Goal: Navigation & Orientation: Find specific page/section

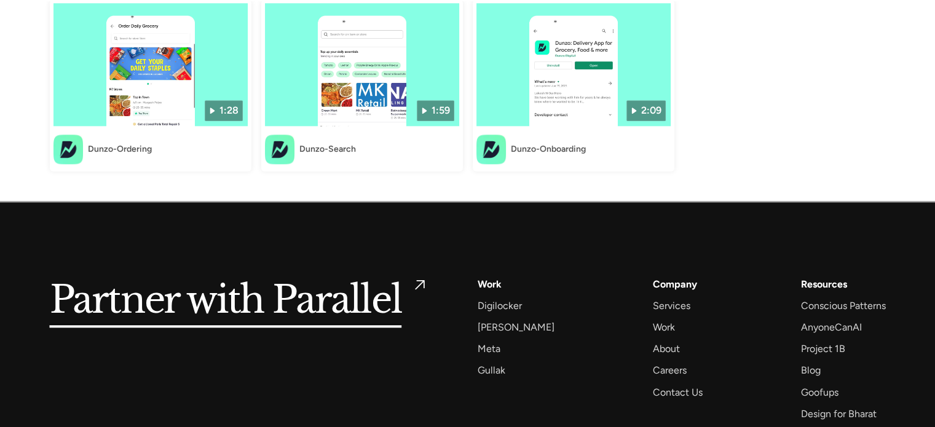
scroll to position [1575, 0]
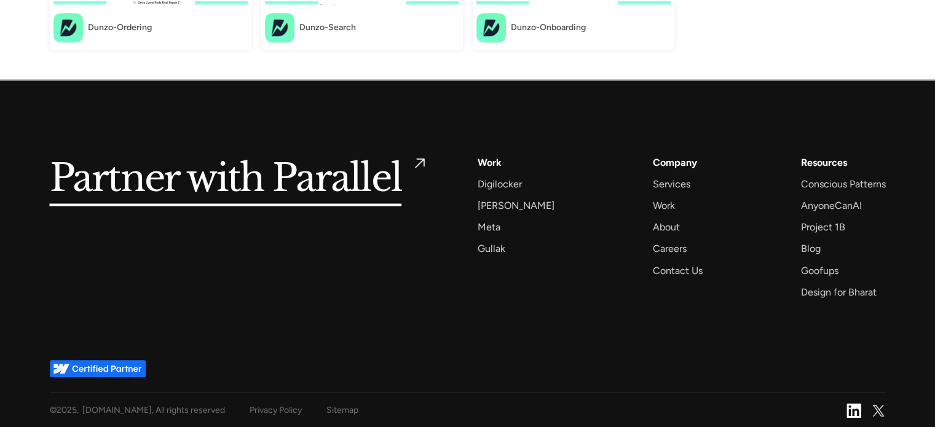
click at [261, 301] on div "Partner with Parallel Services AI Design Sprint Design Sprint UX Design ProdUX …" at bounding box center [468, 220] width 836 height 279
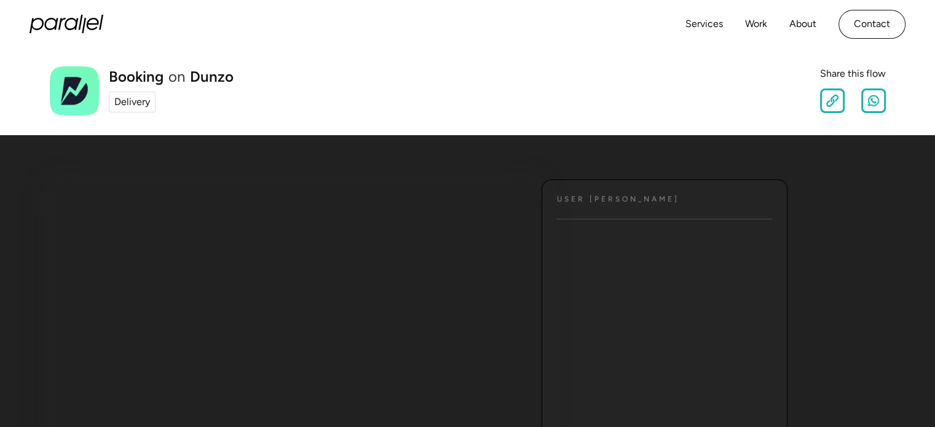
scroll to position [0, 0]
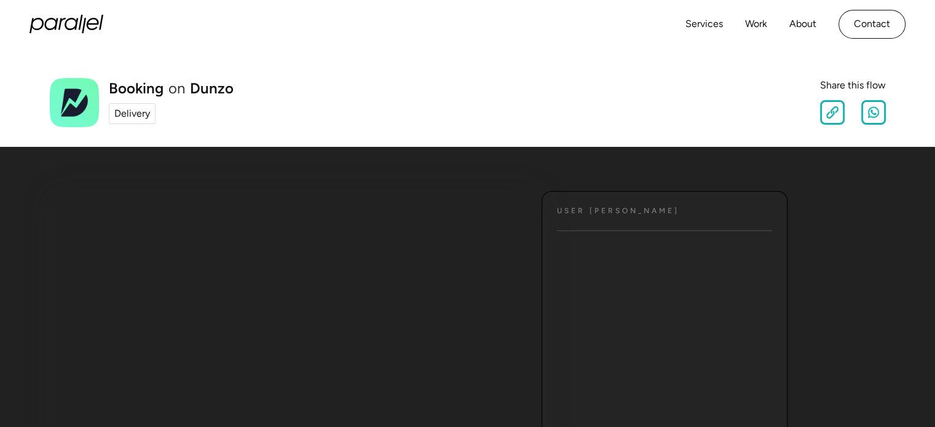
click at [137, 106] on div "Delivery" at bounding box center [132, 113] width 36 height 15
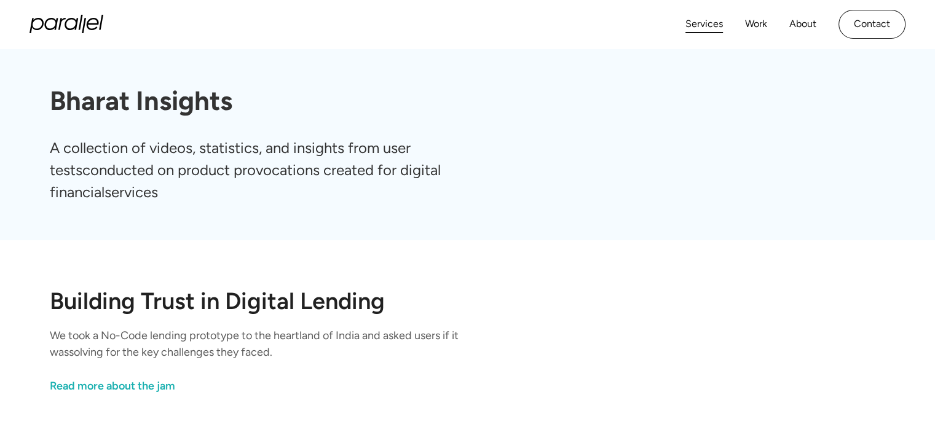
click at [705, 24] on link "Services" at bounding box center [703, 24] width 37 height 18
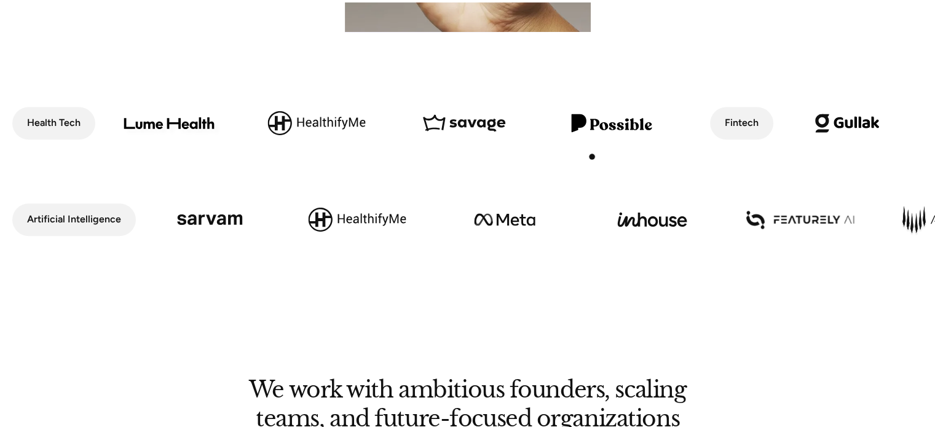
scroll to position [615, 0]
